Goal: Navigation & Orientation: Find specific page/section

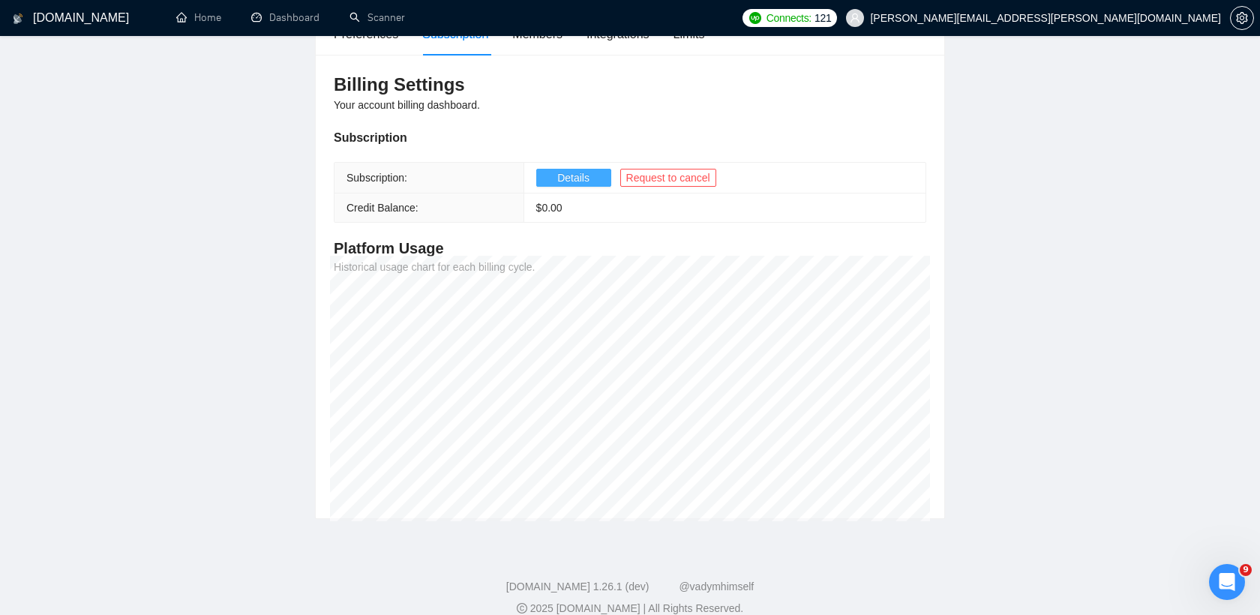
click at [575, 175] on span "Details" at bounding box center [573, 177] width 32 height 16
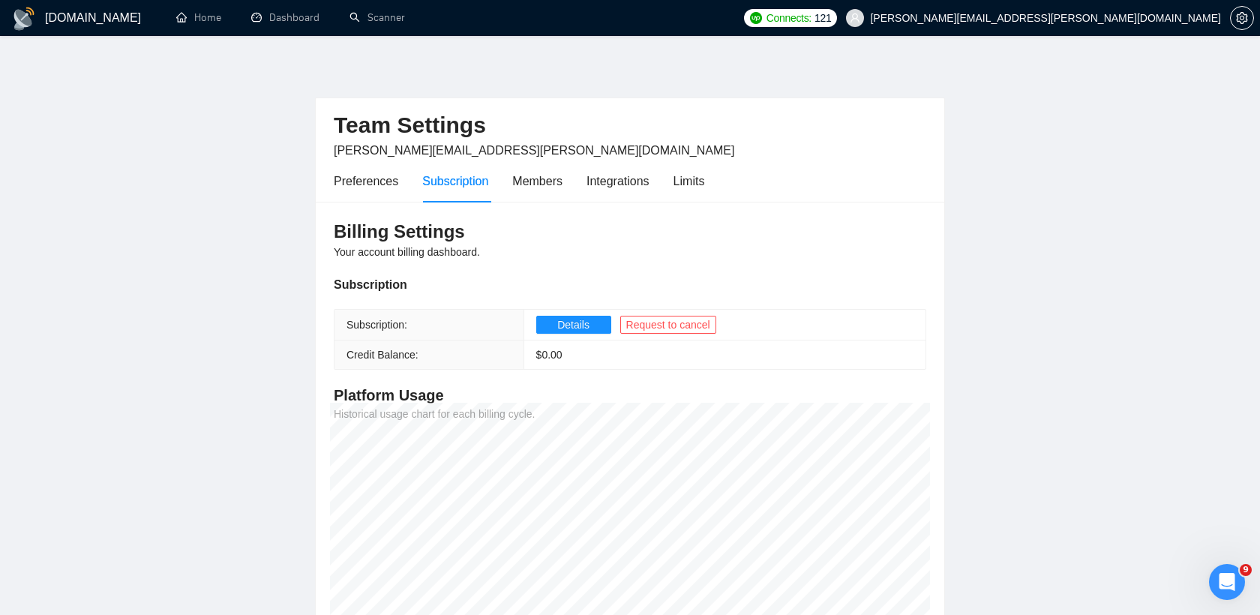
click at [906, 231] on h3 "Billing Settings" at bounding box center [630, 232] width 592 height 24
click at [297, 20] on link "Dashboard" at bounding box center [285, 17] width 68 height 13
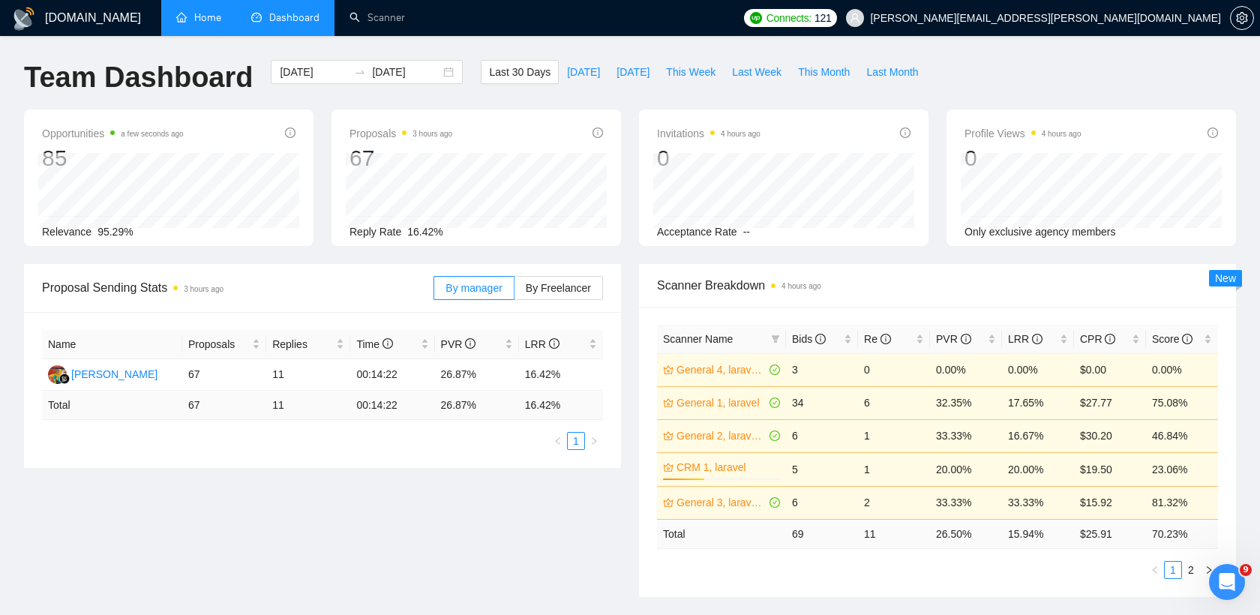
click at [207, 21] on link "Home" at bounding box center [198, 17] width 45 height 13
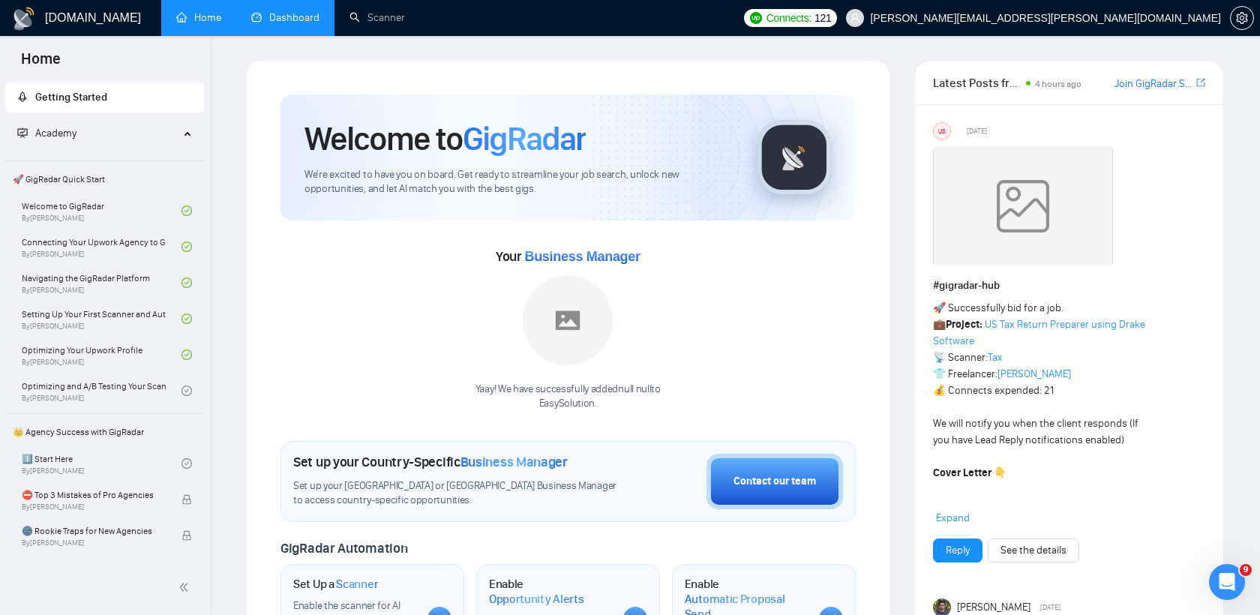
click at [270, 21] on link "Dashboard" at bounding box center [285, 17] width 68 height 13
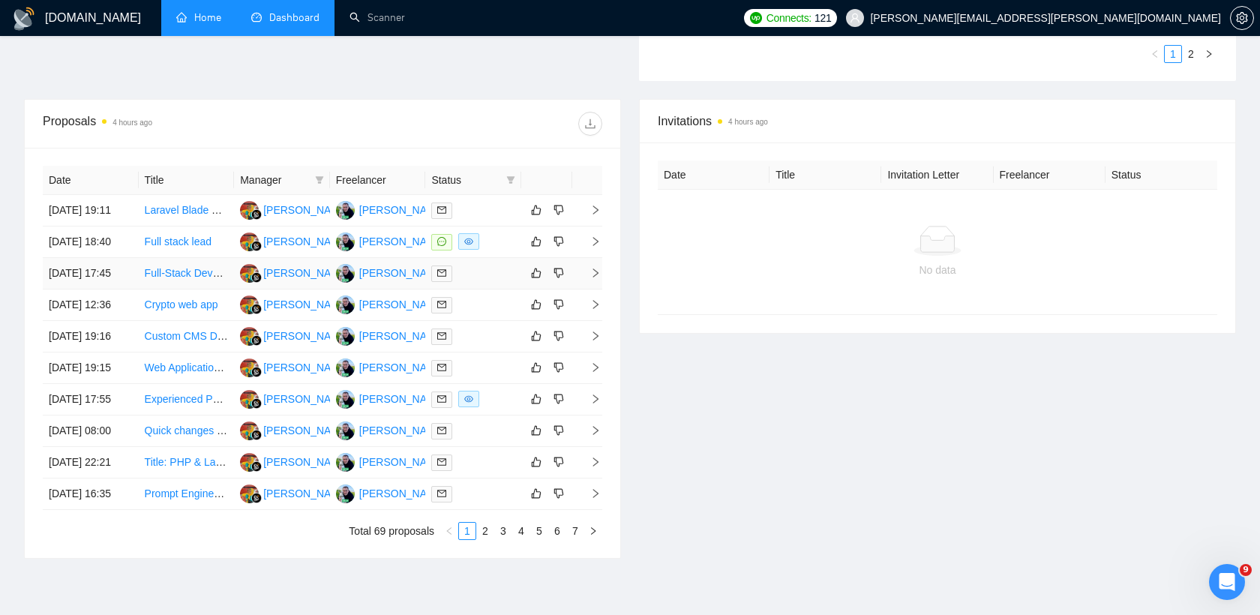
scroll to position [512, 0]
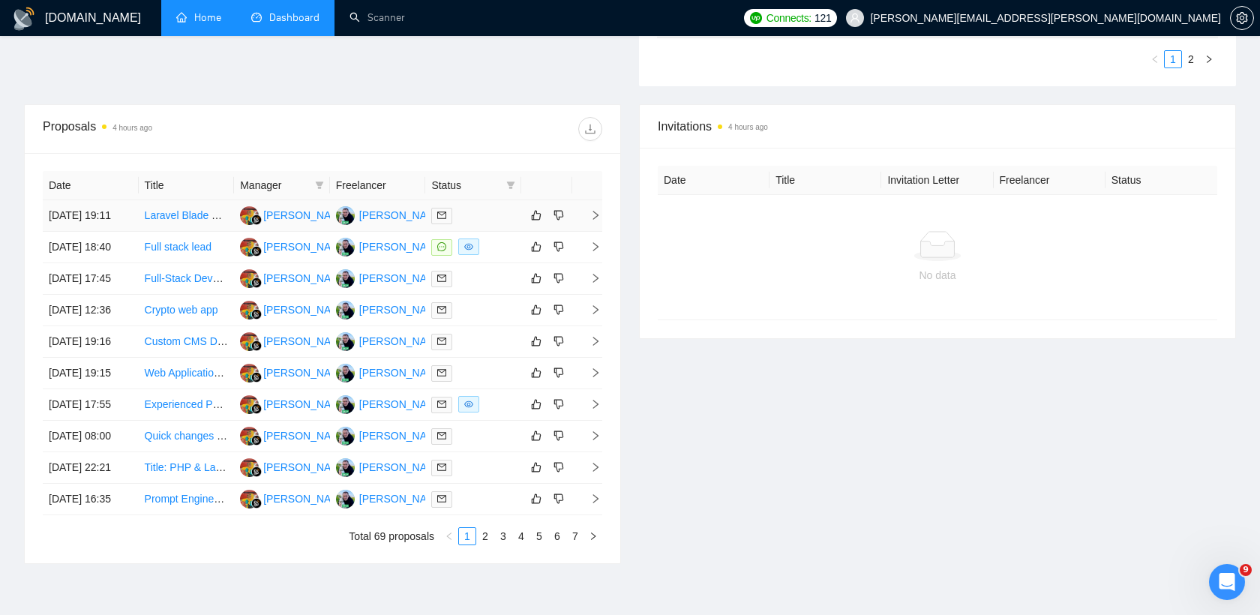
click at [484, 217] on div at bounding box center [473, 215] width 84 height 17
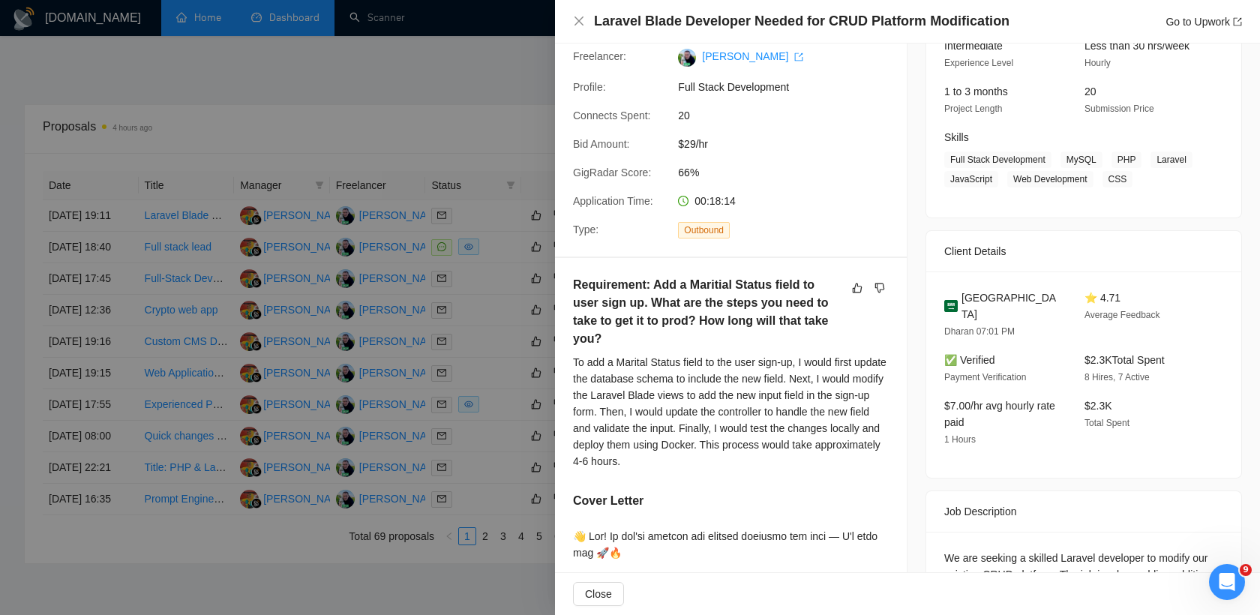
scroll to position [0, 0]
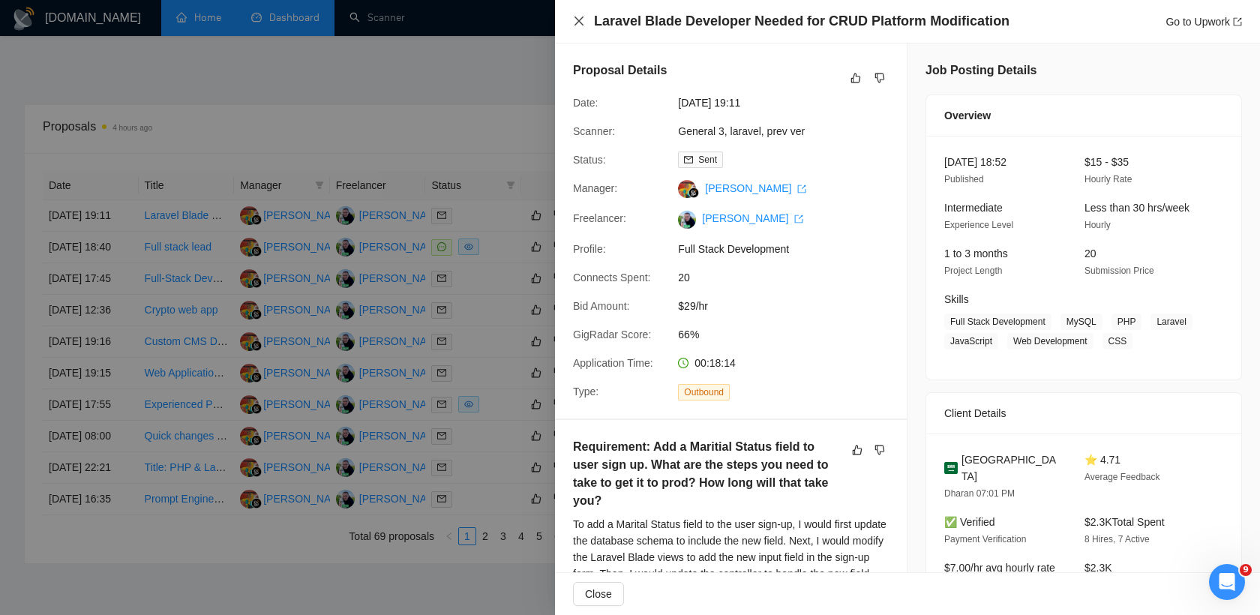
click at [578, 25] on icon "close" at bounding box center [579, 21] width 12 height 12
